Goal: Task Accomplishment & Management: Complete application form

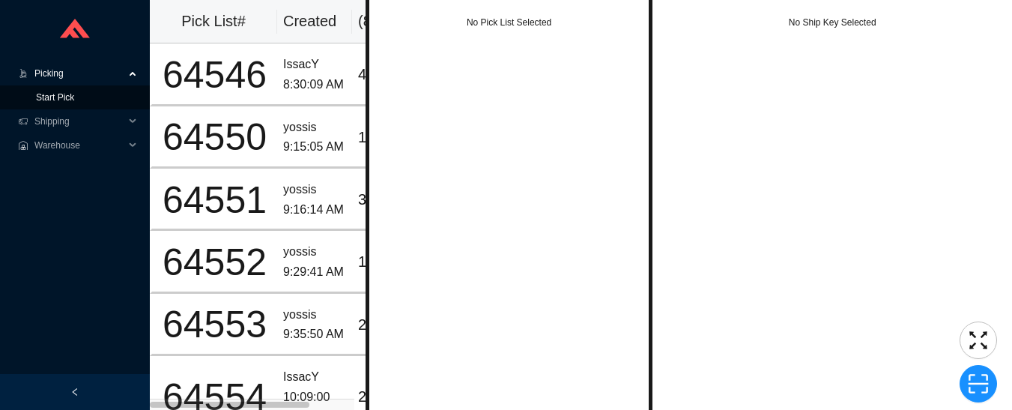
click at [36, 97] on link "Start Pick" at bounding box center [55, 97] width 38 height 10
click at [36, 100] on link "Start Pick" at bounding box center [55, 97] width 38 height 10
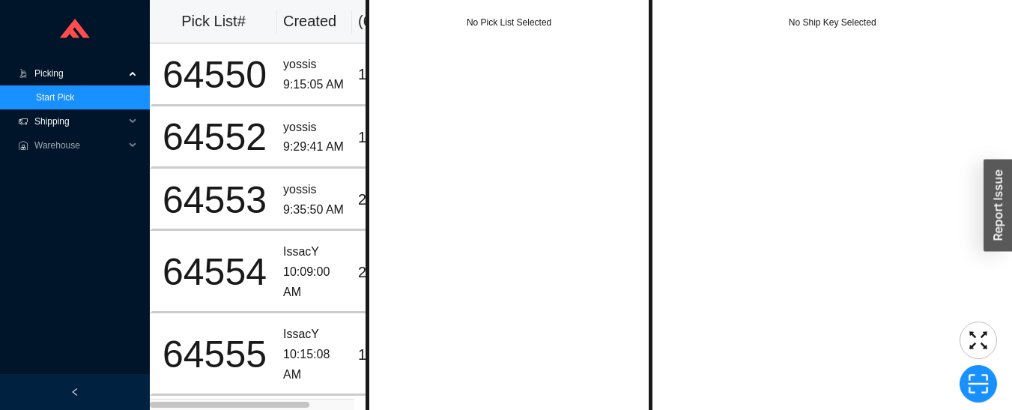
click at [49, 125] on span "Shipping" at bounding box center [79, 121] width 90 height 24
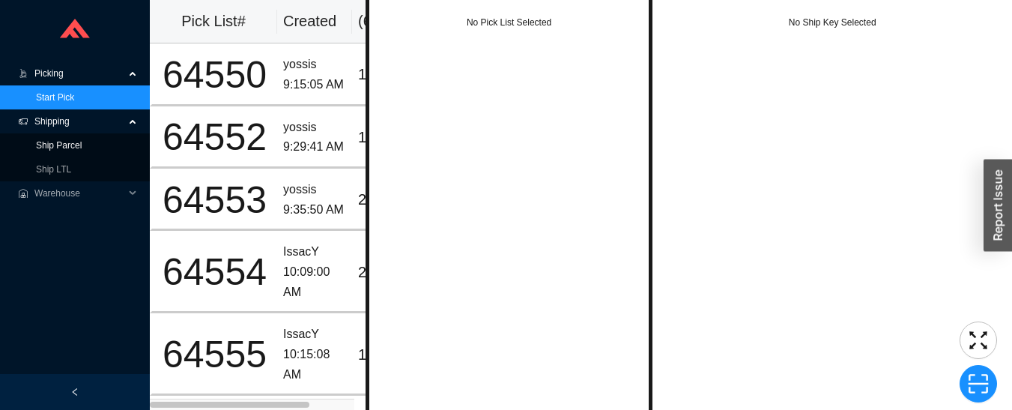
click at [36, 148] on link "Ship Parcel" at bounding box center [59, 145] width 46 height 10
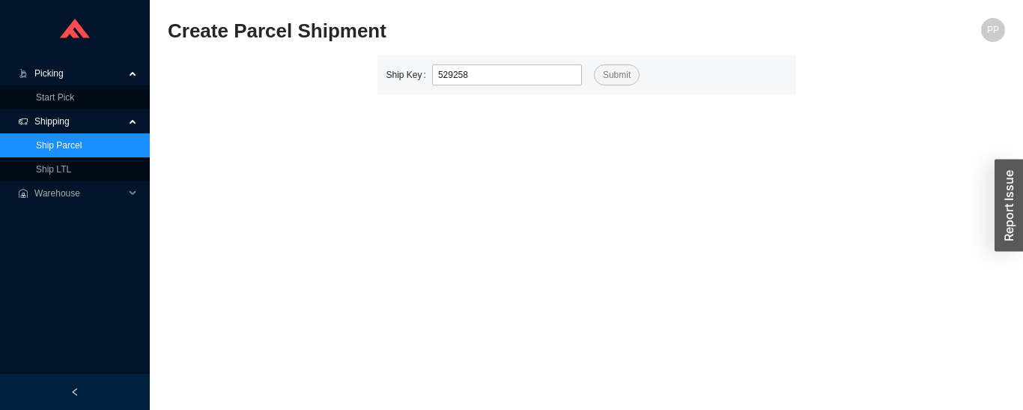
type input "529258"
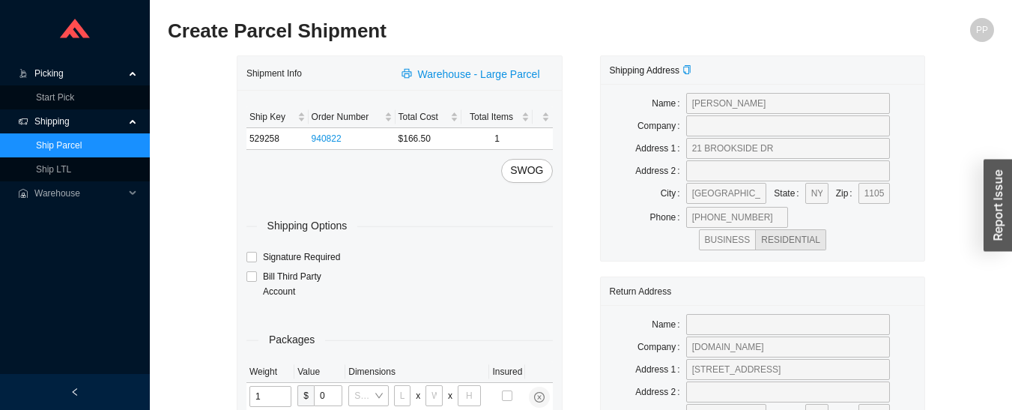
type input "10"
type input "30"
type input "24"
type input "12"
type input "30"
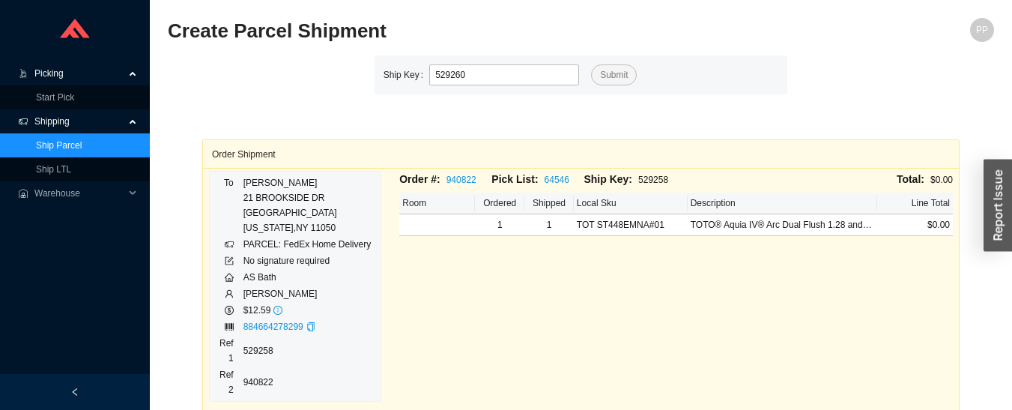
type input "529260"
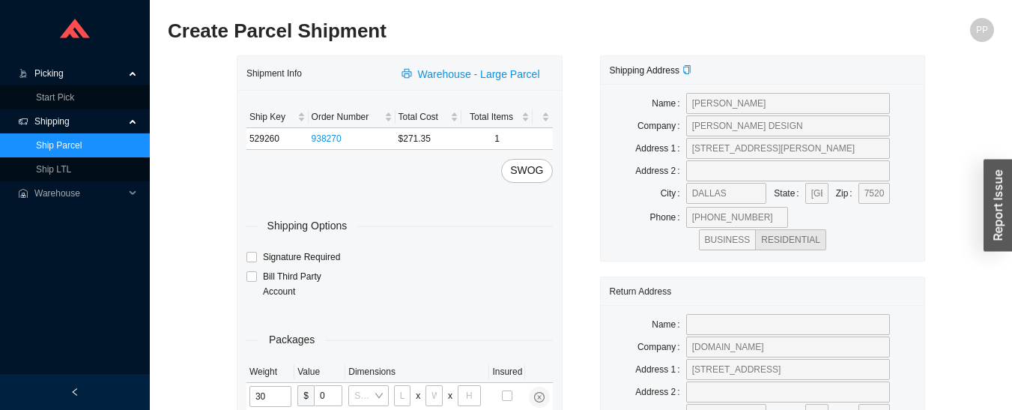
type input "30"
type input "66"
type input "28"
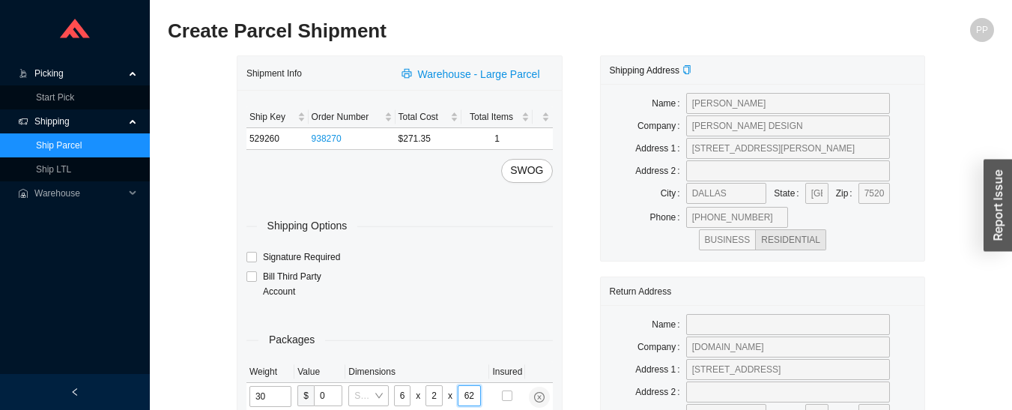
type input "6"
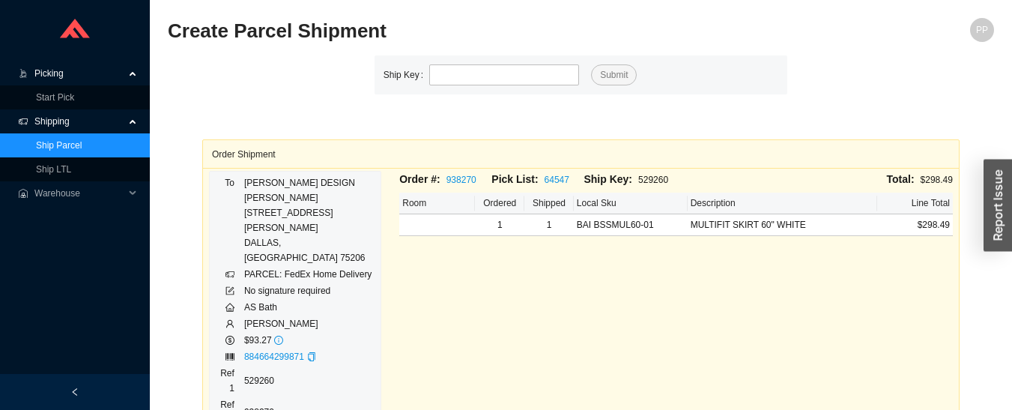
click at [41, 73] on span "Picking" at bounding box center [79, 73] width 90 height 24
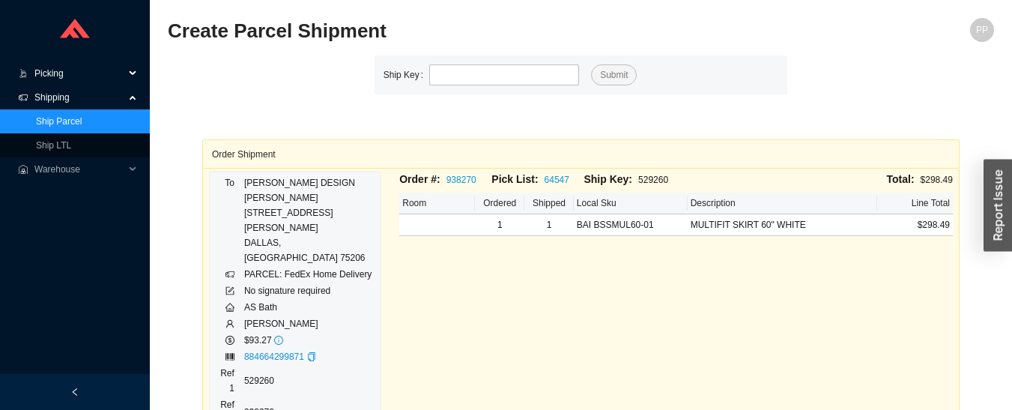
click at [42, 76] on span "Picking" at bounding box center [79, 73] width 90 height 24
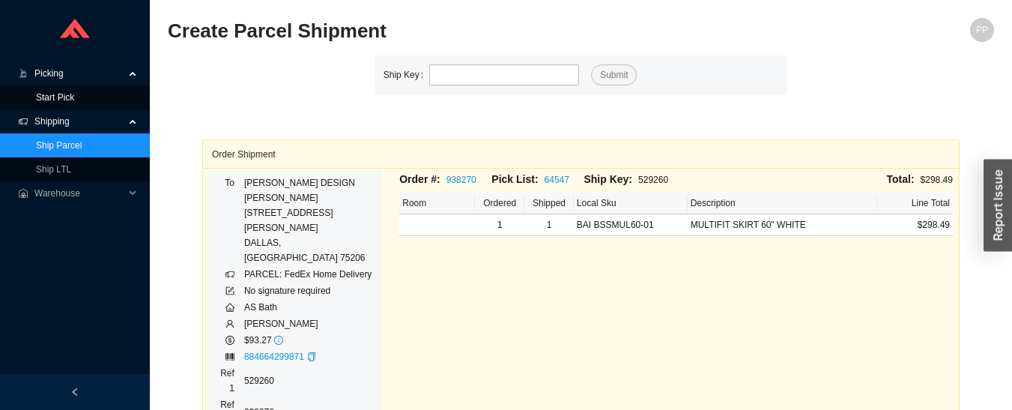
click at [40, 100] on link "Start Pick" at bounding box center [55, 97] width 38 height 10
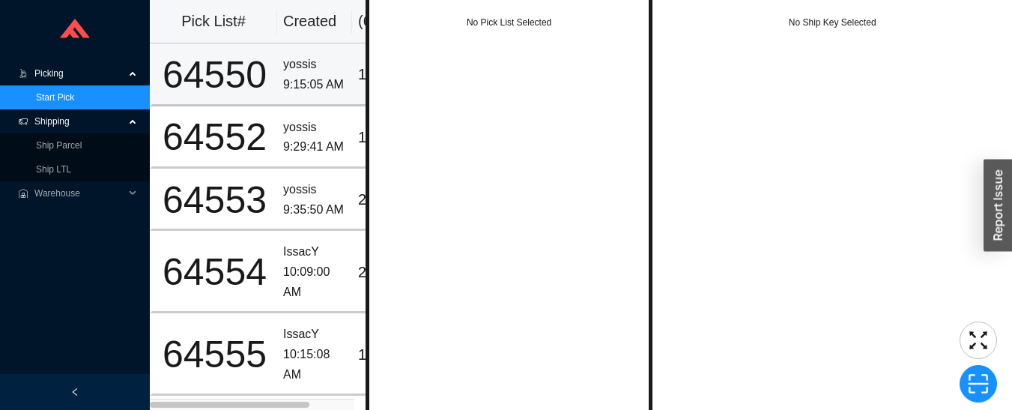
click at [279, 75] on td "yossis 9:15:05 AM" at bounding box center [314, 74] width 75 height 62
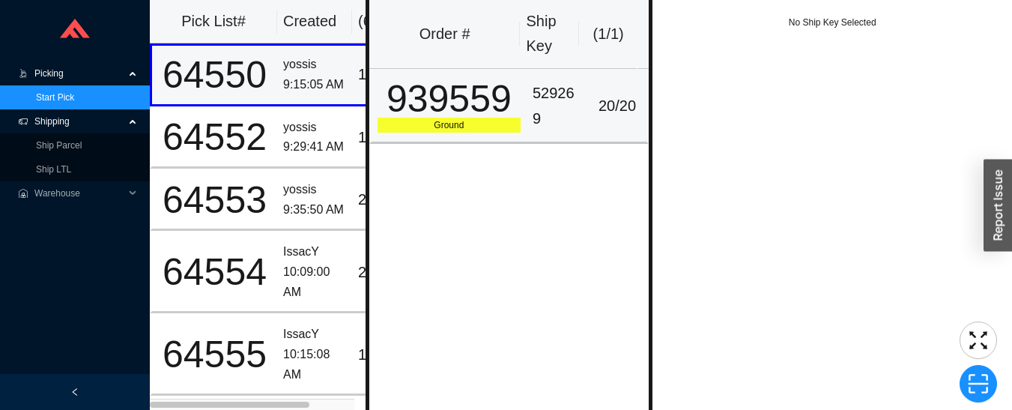
click at [491, 113] on div "939559" at bounding box center [448, 98] width 143 height 37
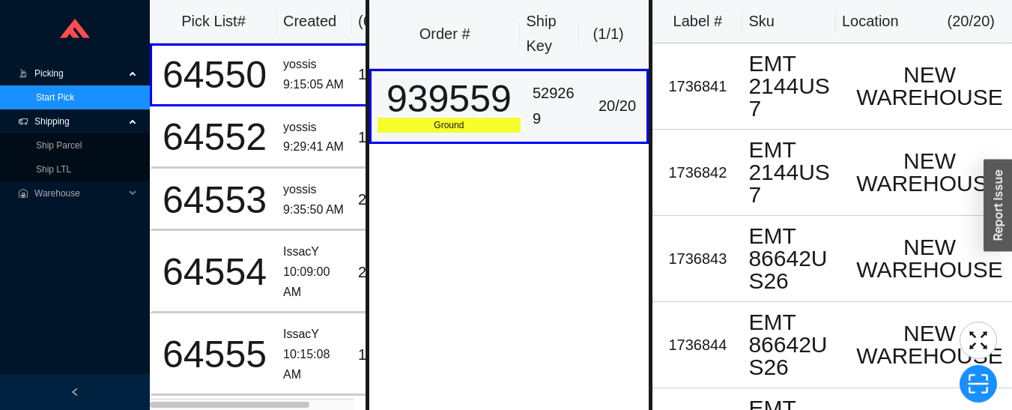
click at [259, 141] on div "64552" at bounding box center [214, 136] width 113 height 37
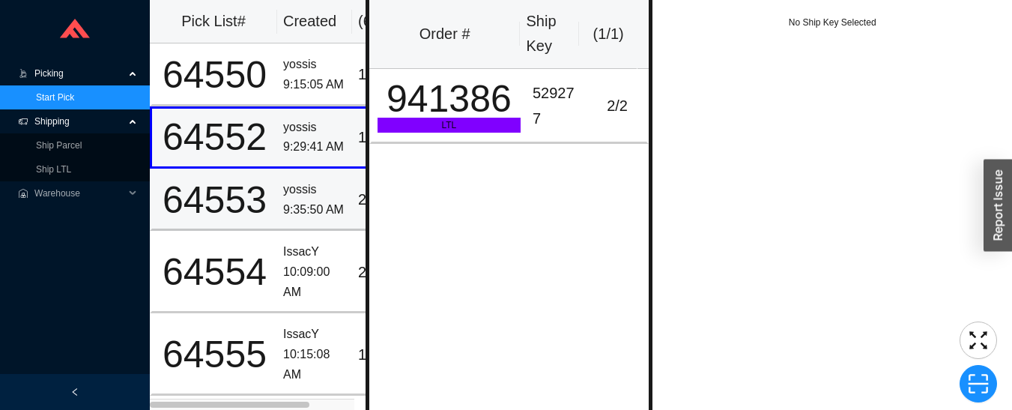
click at [282, 201] on td "yossis 9:35:50 AM" at bounding box center [314, 199] width 75 height 62
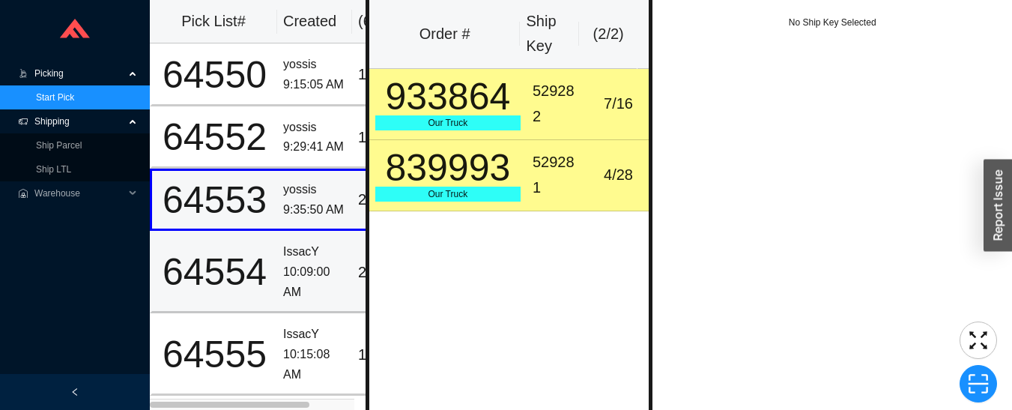
click at [284, 281] on div "10:09:00 AM" at bounding box center [314, 282] width 63 height 40
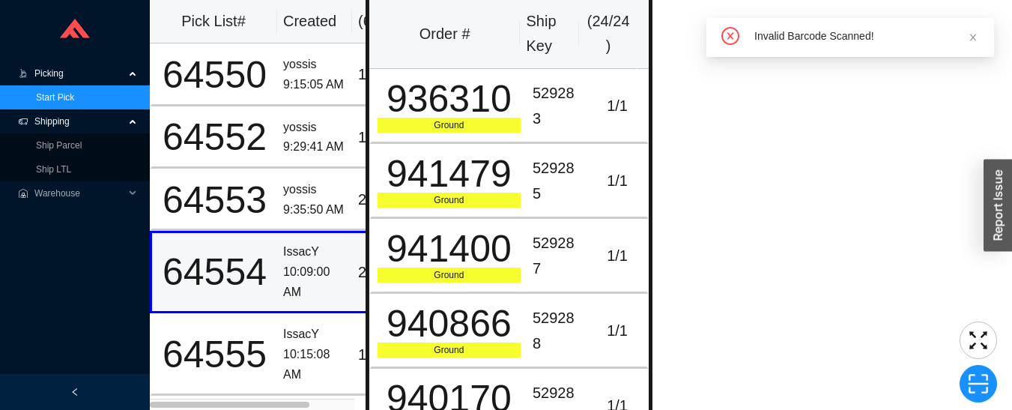
click at [547, 120] on div "529283" at bounding box center [556, 106] width 49 height 50
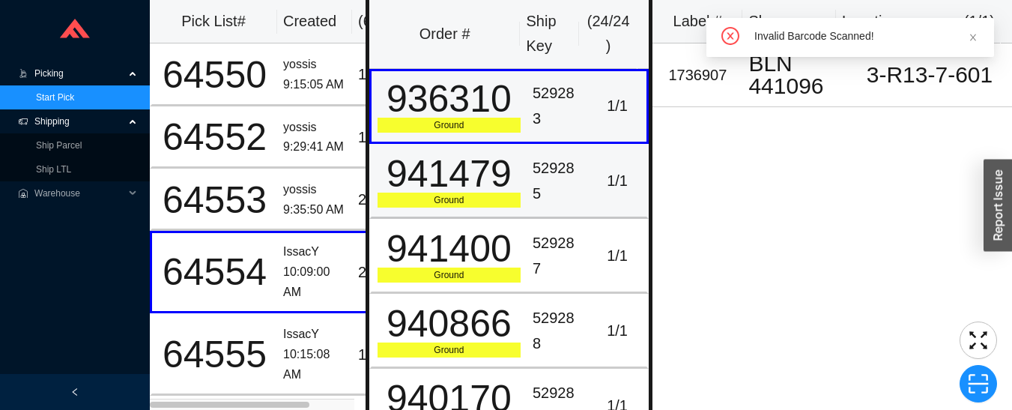
click at [490, 192] on div "941479" at bounding box center [448, 173] width 143 height 37
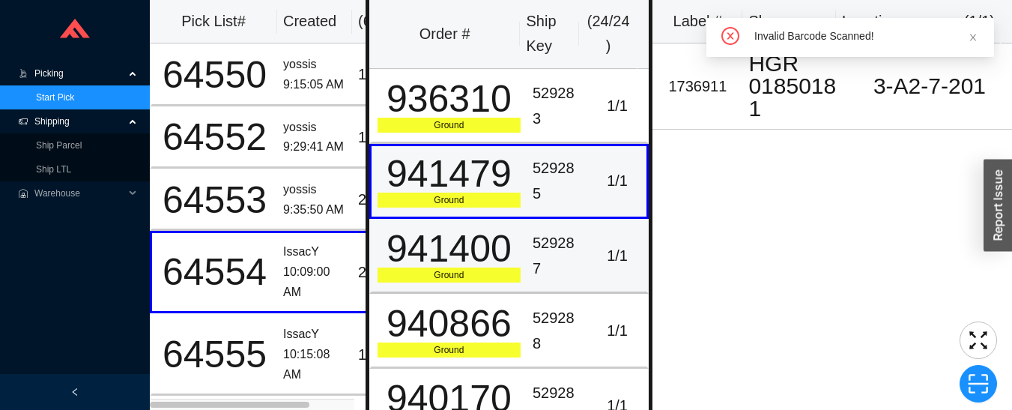
click at [511, 273] on div "Ground" at bounding box center [448, 274] width 143 height 15
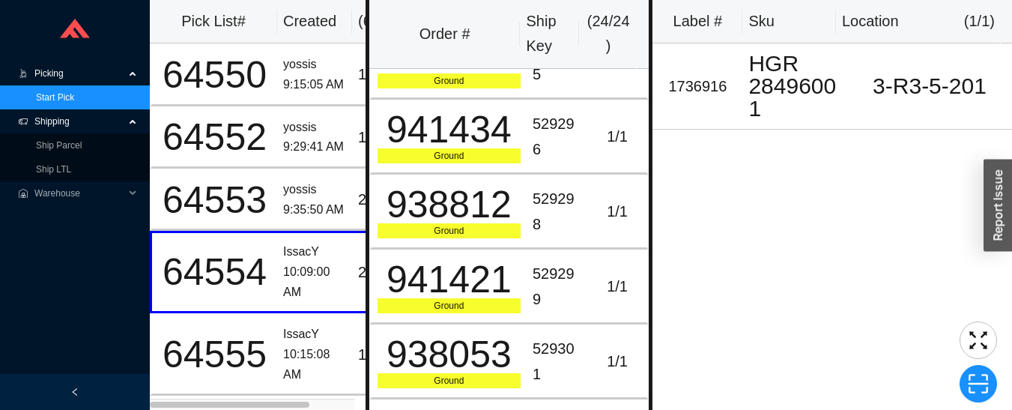
scroll to position [502, 0]
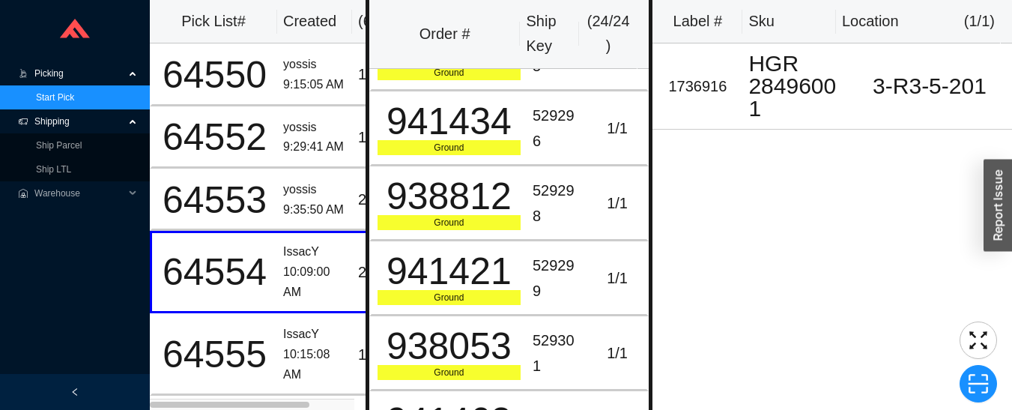
click at [508, 273] on div "941421" at bounding box center [448, 270] width 143 height 37
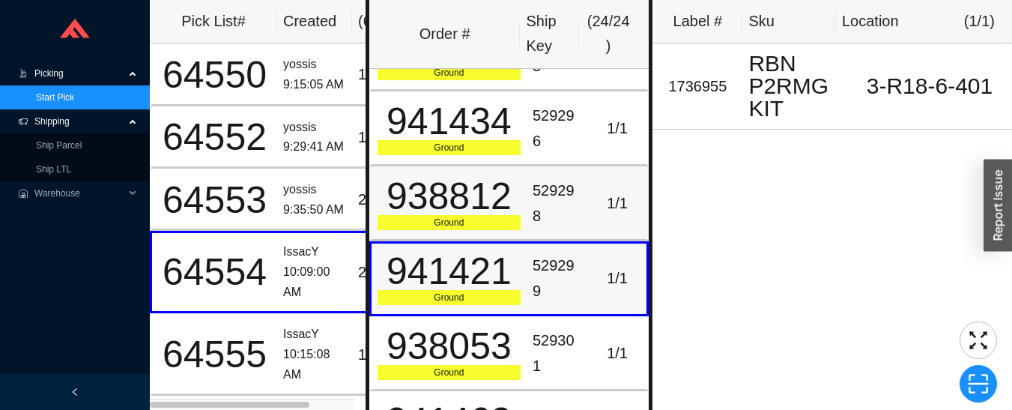
click at [493, 212] on div "938812" at bounding box center [448, 195] width 143 height 37
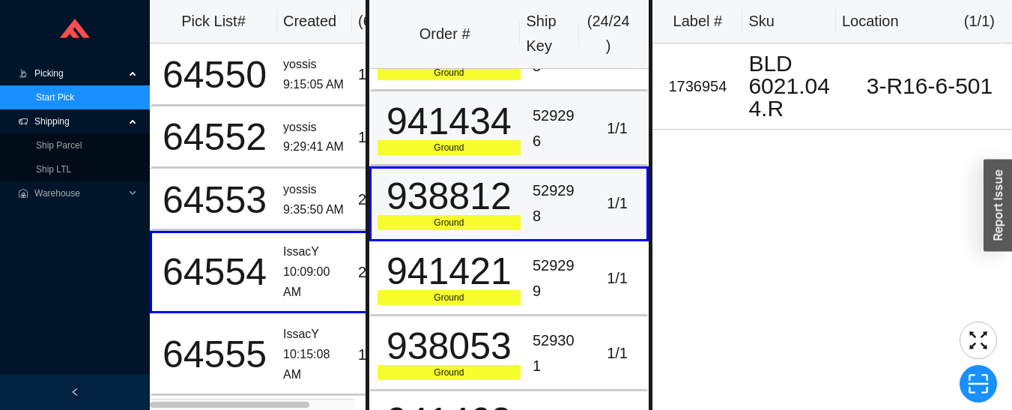
click at [492, 124] on div "941434" at bounding box center [448, 121] width 143 height 37
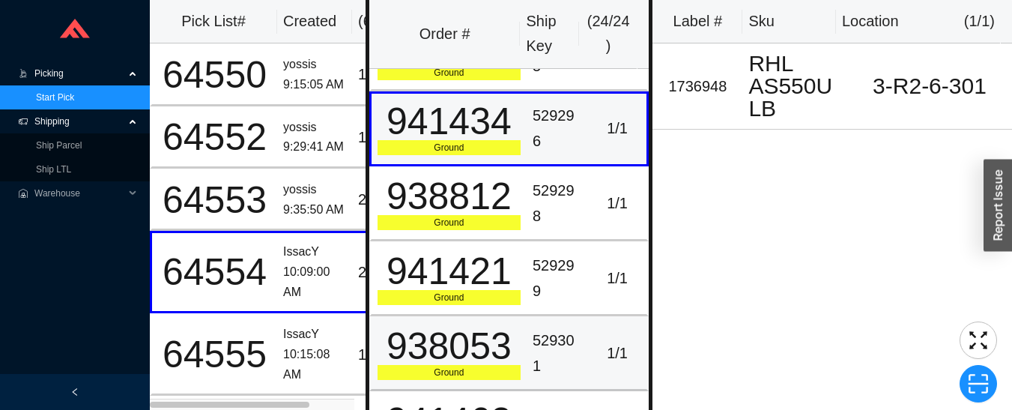
click at [510, 356] on div "938053" at bounding box center [448, 345] width 143 height 37
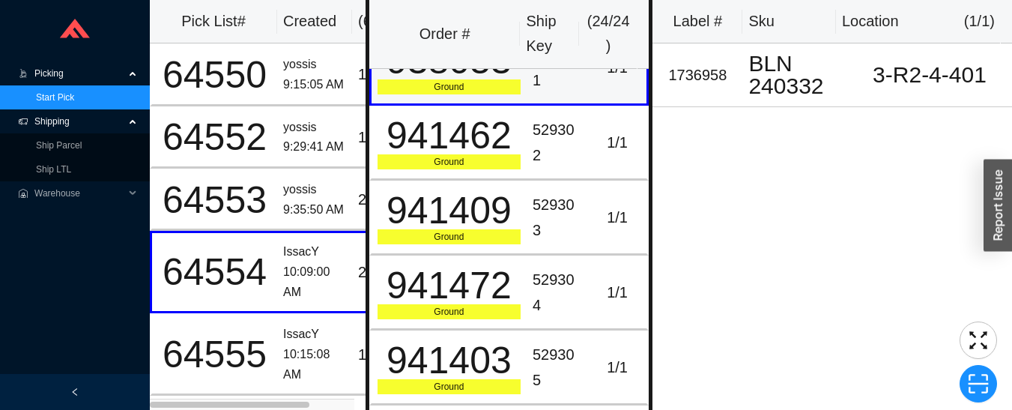
scroll to position [797, 0]
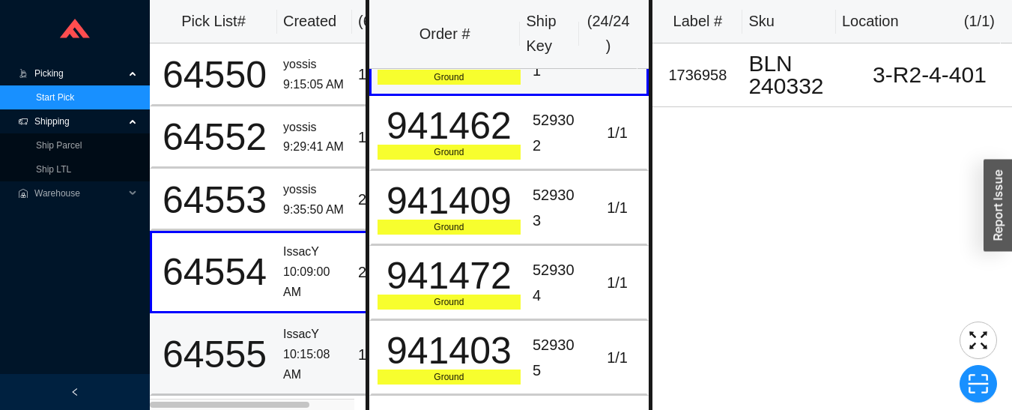
click at [285, 350] on div "10:15:08 AM" at bounding box center [314, 364] width 63 height 40
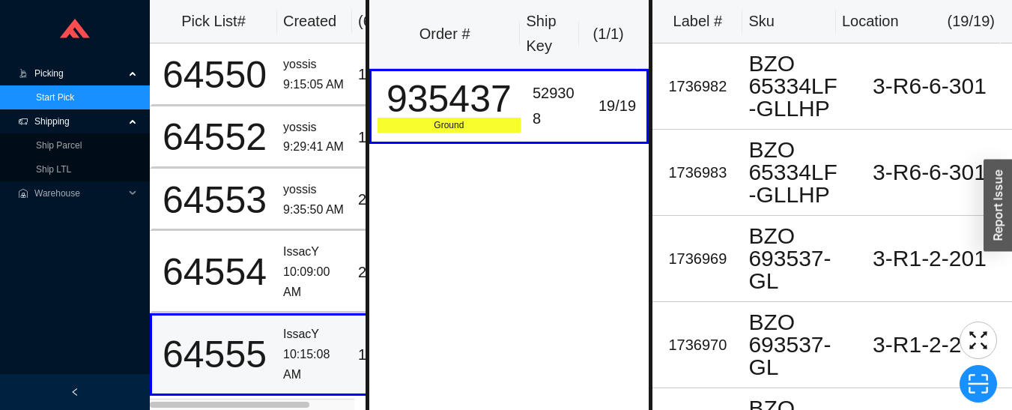
scroll to position [76, 0]
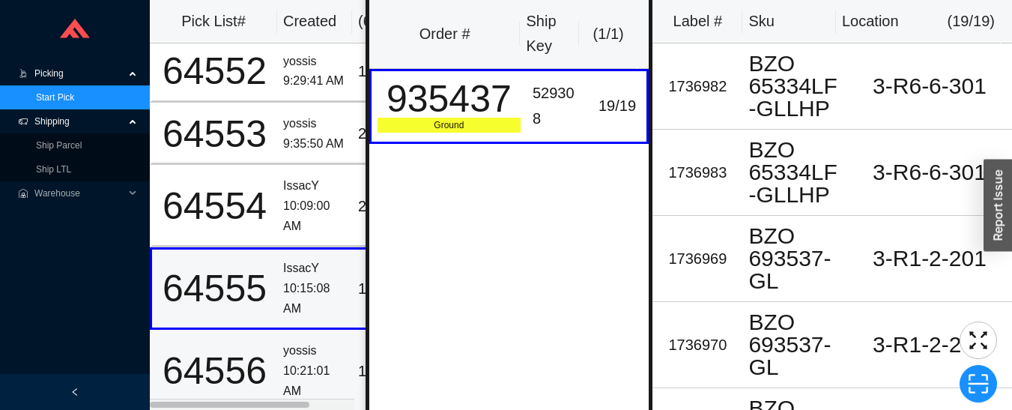
click at [269, 354] on div "64556" at bounding box center [214, 370] width 113 height 37
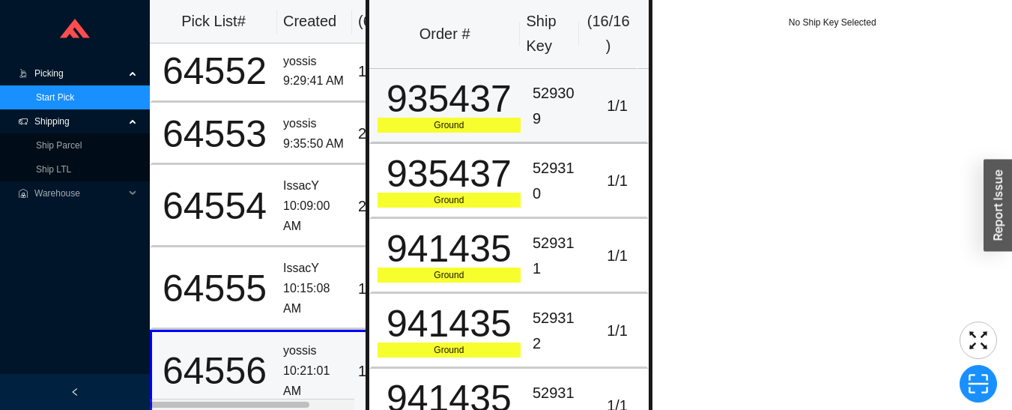
click at [526, 112] on td "529309" at bounding box center [556, 106] width 61 height 75
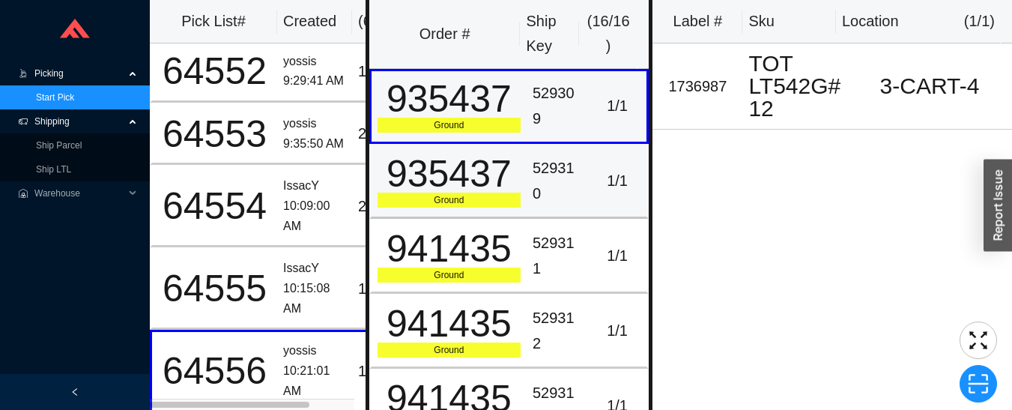
click at [514, 187] on div "935437" at bounding box center [448, 173] width 143 height 37
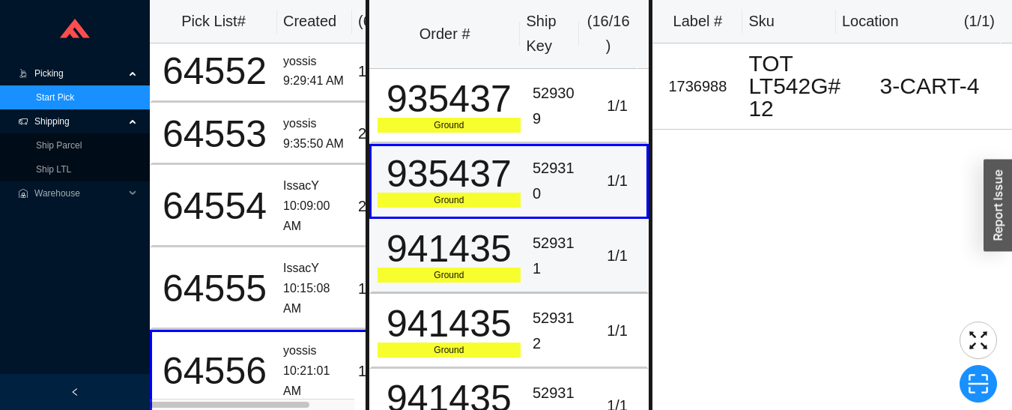
click at [502, 258] on div "941435" at bounding box center [448, 248] width 143 height 37
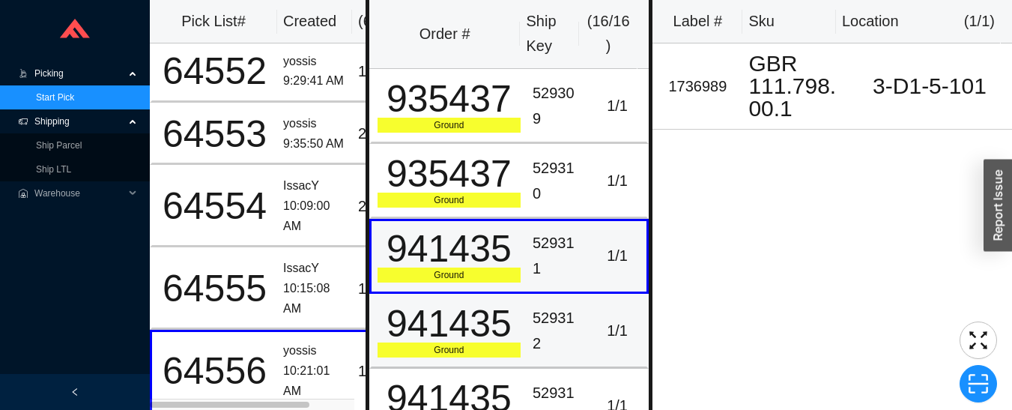
click at [505, 323] on div "941435" at bounding box center [448, 323] width 143 height 37
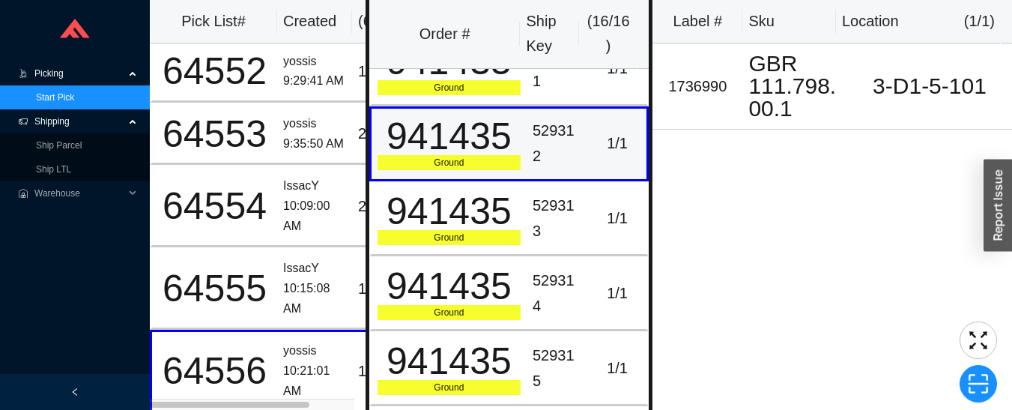
scroll to position [189, 0]
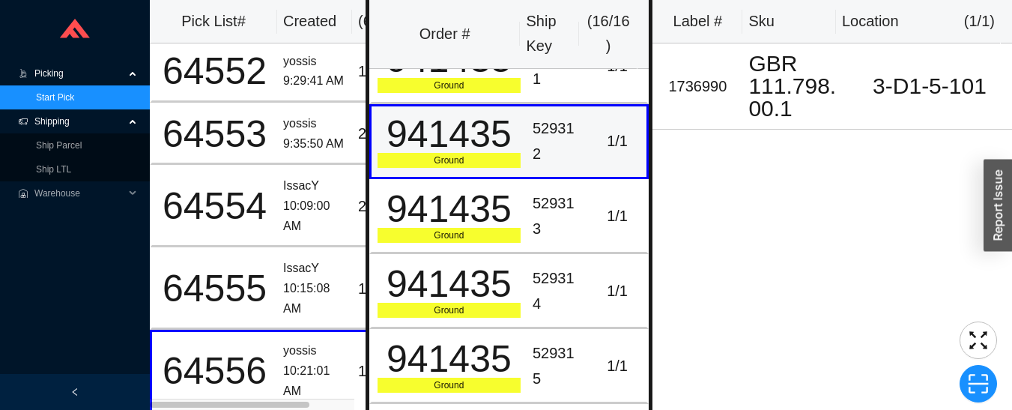
click at [505, 235] on div "Ground" at bounding box center [448, 235] width 143 height 15
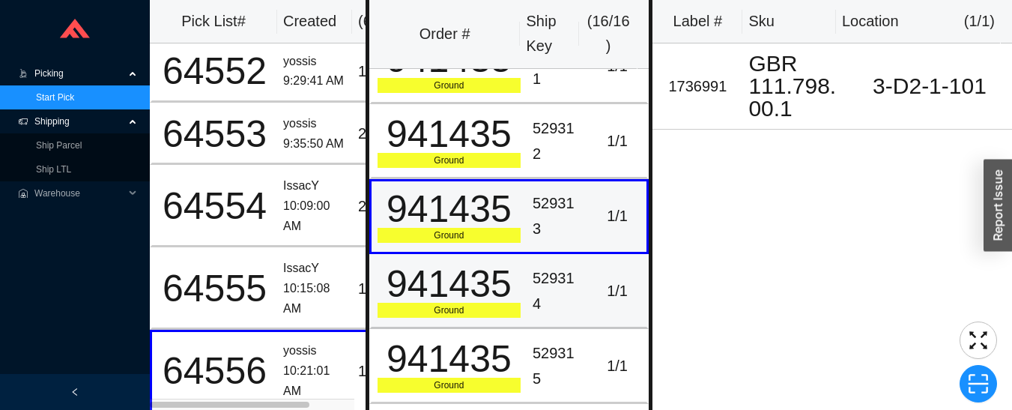
click at [509, 305] on div "Ground" at bounding box center [448, 310] width 143 height 15
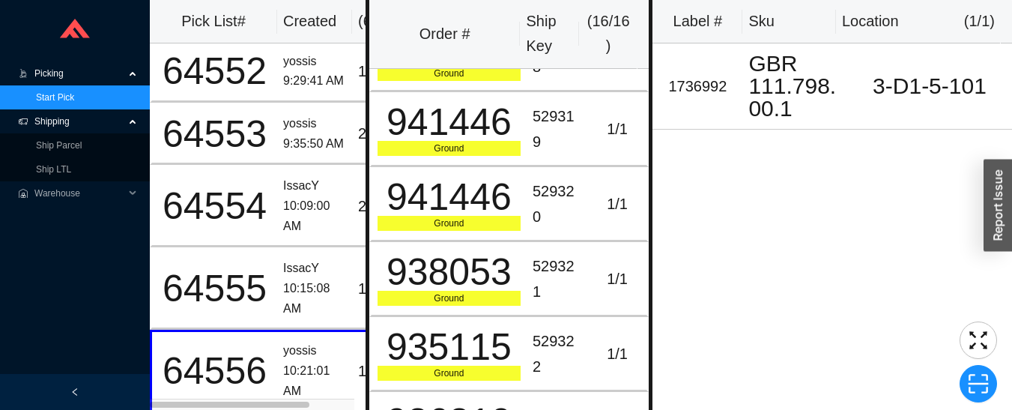
scroll to position [744, 0]
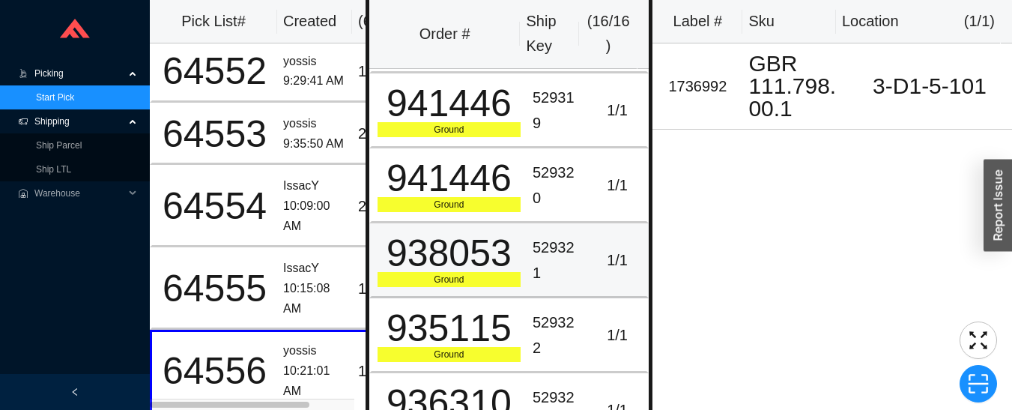
click at [500, 267] on div "938053" at bounding box center [448, 252] width 143 height 37
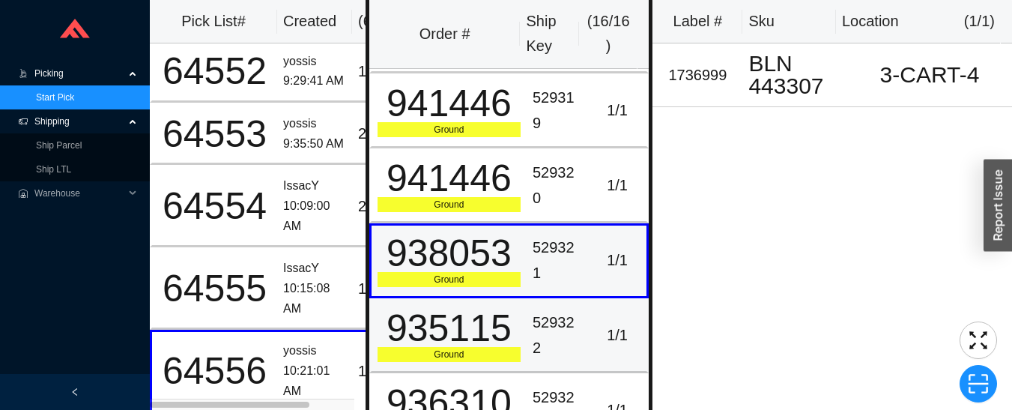
click at [510, 339] on div "935115" at bounding box center [448, 327] width 143 height 37
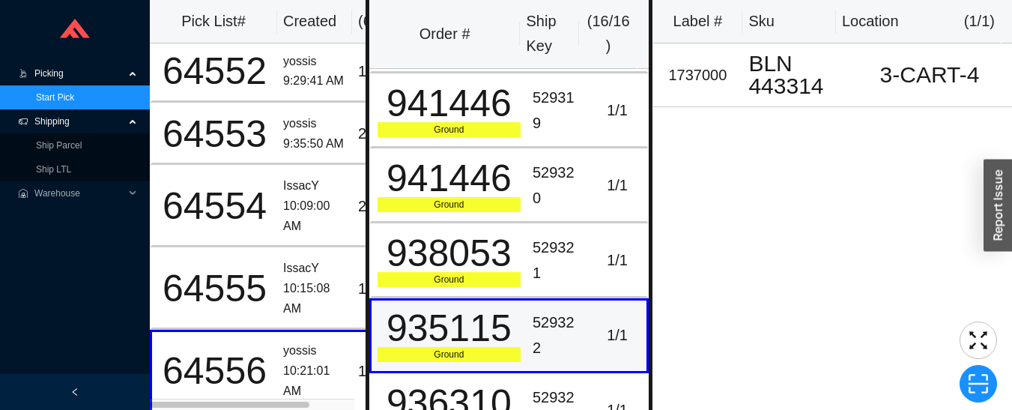
scroll to position [0, 0]
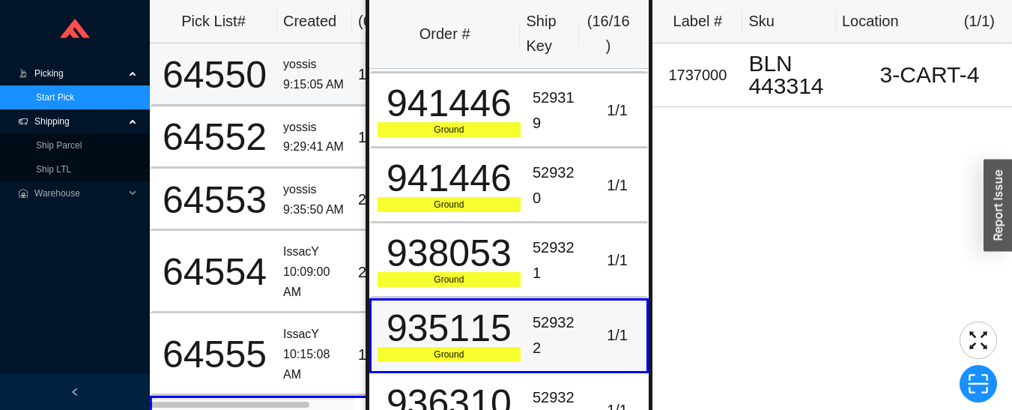
click at [295, 80] on div "9:15:05 AM" at bounding box center [314, 85] width 63 height 20
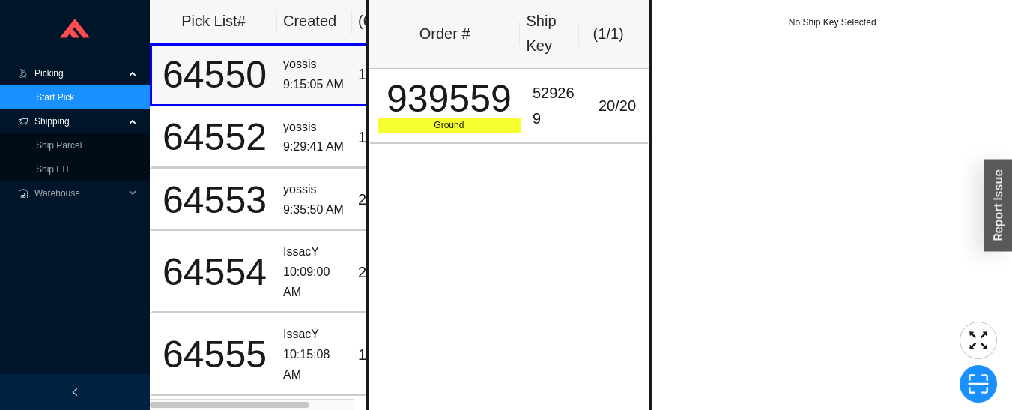
scroll to position [0, 58]
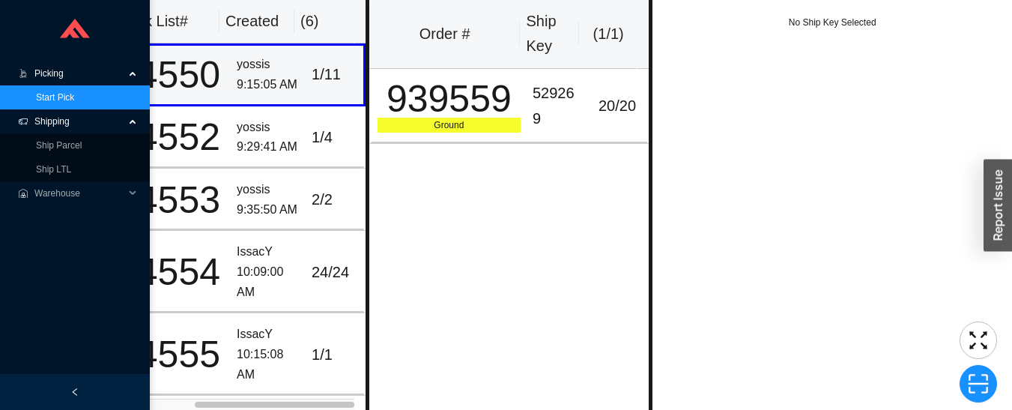
click at [475, 100] on div "939559" at bounding box center [448, 98] width 143 height 37
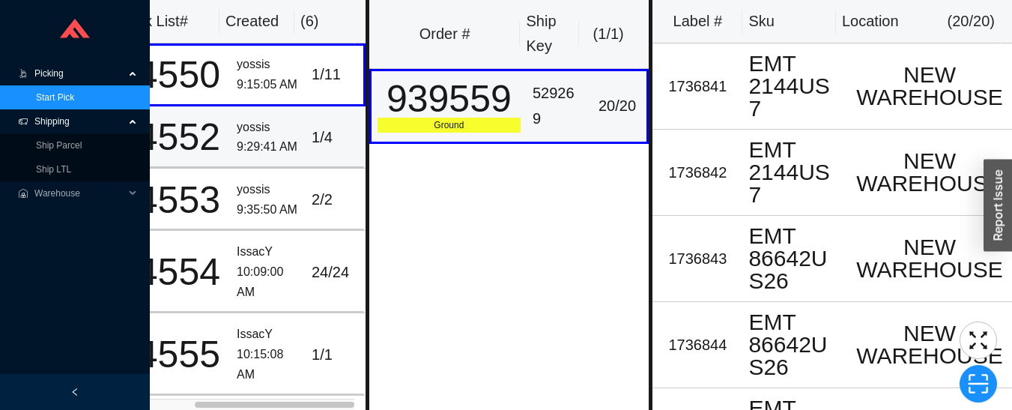
click at [257, 139] on div "9:29:41 AM" at bounding box center [268, 147] width 63 height 20
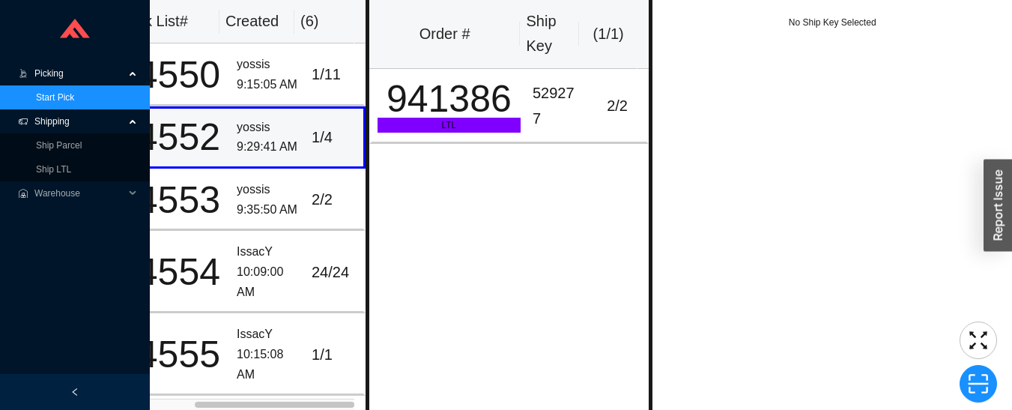
click at [478, 108] on div "941386" at bounding box center [448, 98] width 143 height 37
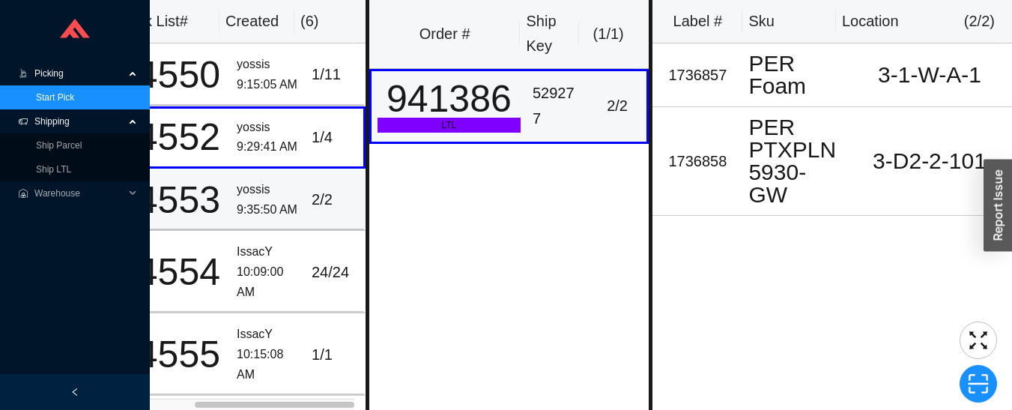
click at [282, 189] on div "yossis" at bounding box center [268, 190] width 63 height 20
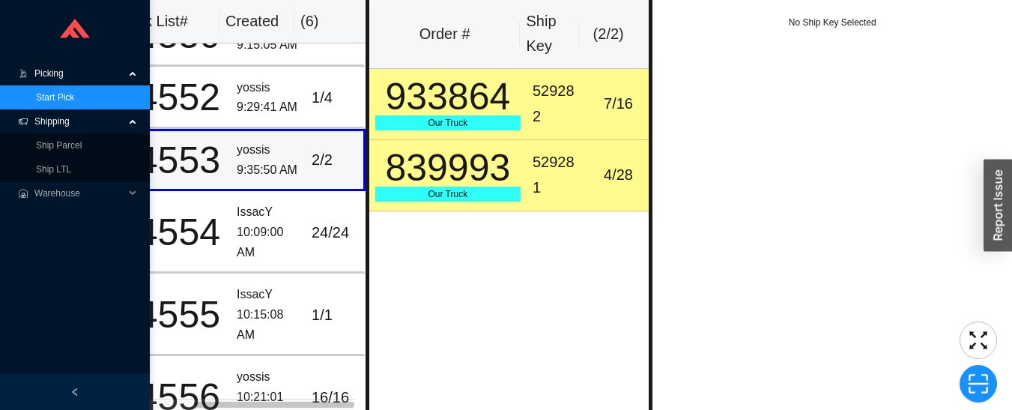
scroll to position [40, 58]
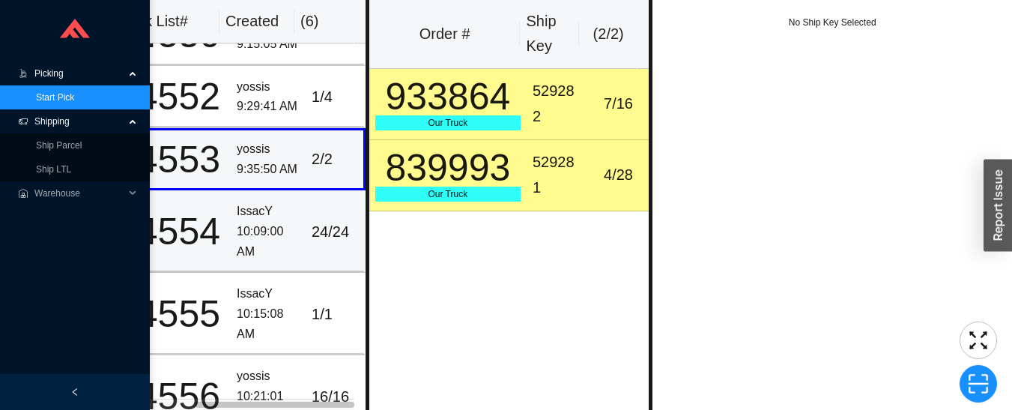
click at [237, 231] on div "10:09:00 AM" at bounding box center [268, 242] width 63 height 40
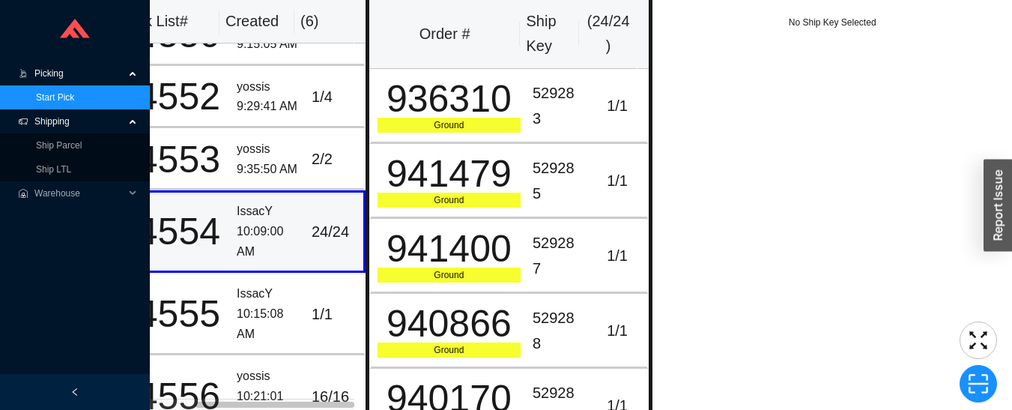
click at [460, 94] on div "936310" at bounding box center [448, 98] width 143 height 37
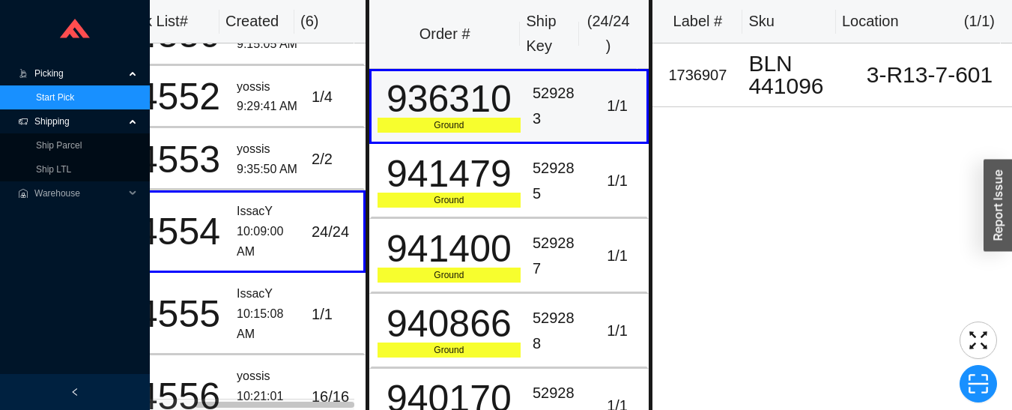
click at [465, 211] on td "941479 Ground" at bounding box center [447, 181] width 157 height 75
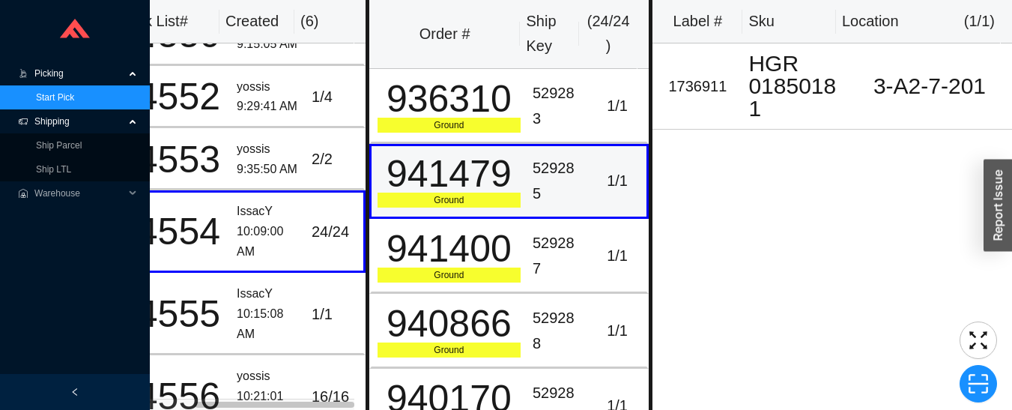
click at [465, 243] on div "941400" at bounding box center [448, 248] width 143 height 37
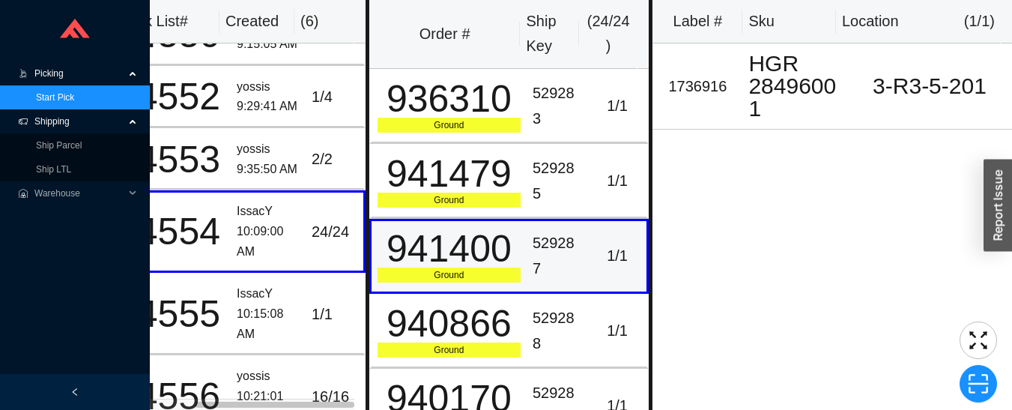
scroll to position [76, 58]
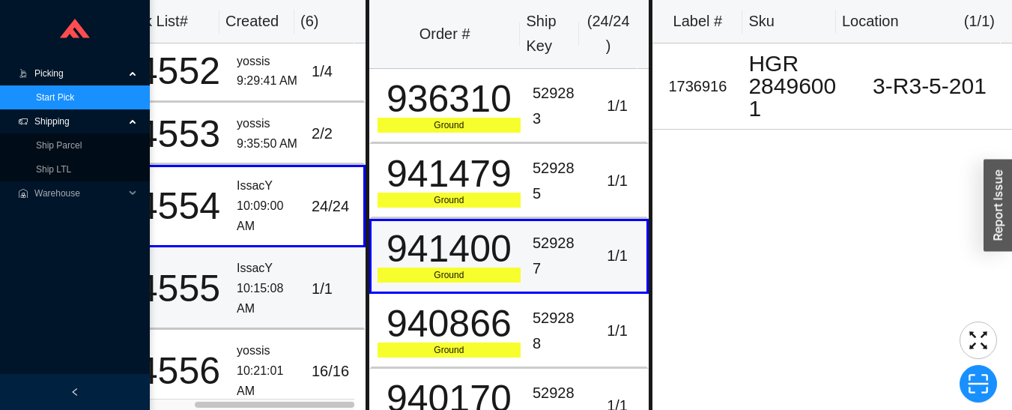
click at [235, 247] on td "IssacY 10:15:08 AM" at bounding box center [268, 288] width 75 height 82
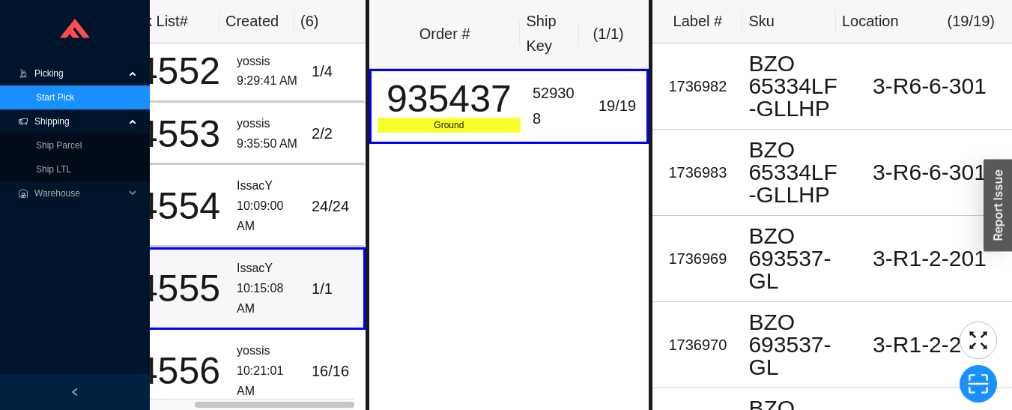
scroll to position [3, 0]
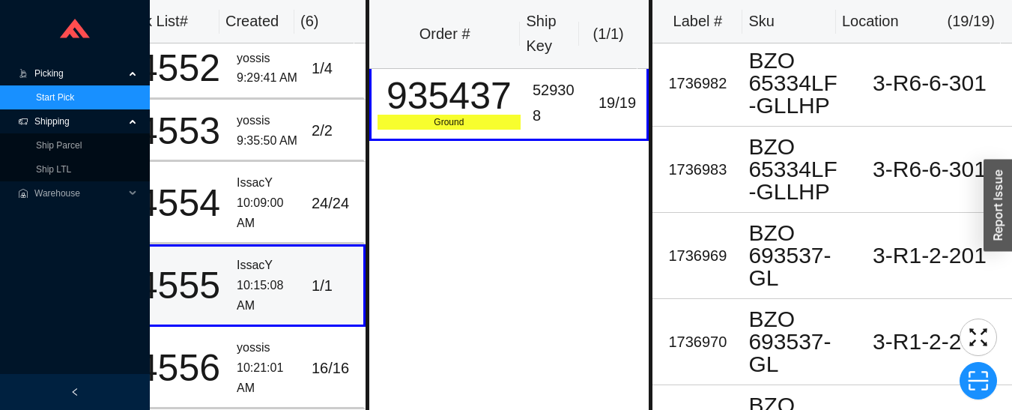
click at [231, 362] on td "yossis 10:21:01 AM" at bounding box center [268, 367] width 75 height 82
